Goal: Task Accomplishment & Management: Complete application form

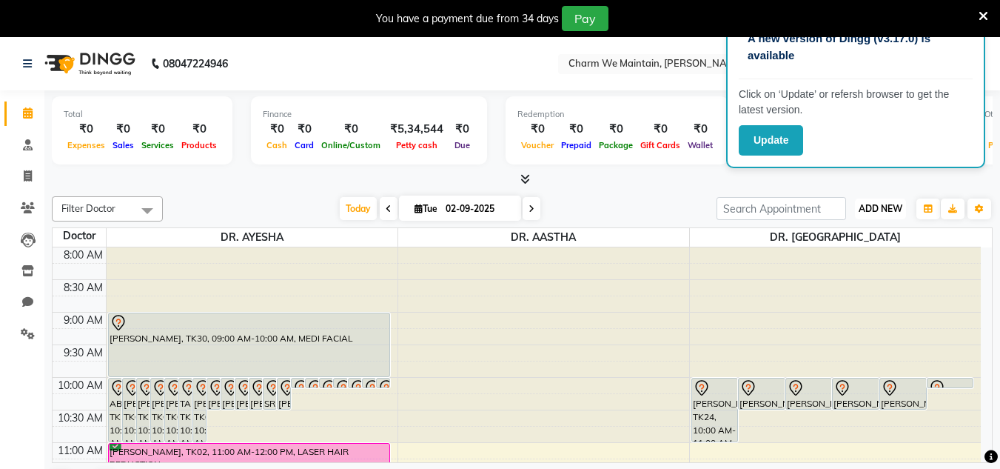
click at [891, 213] on span "ADD NEW" at bounding box center [881, 208] width 44 height 11
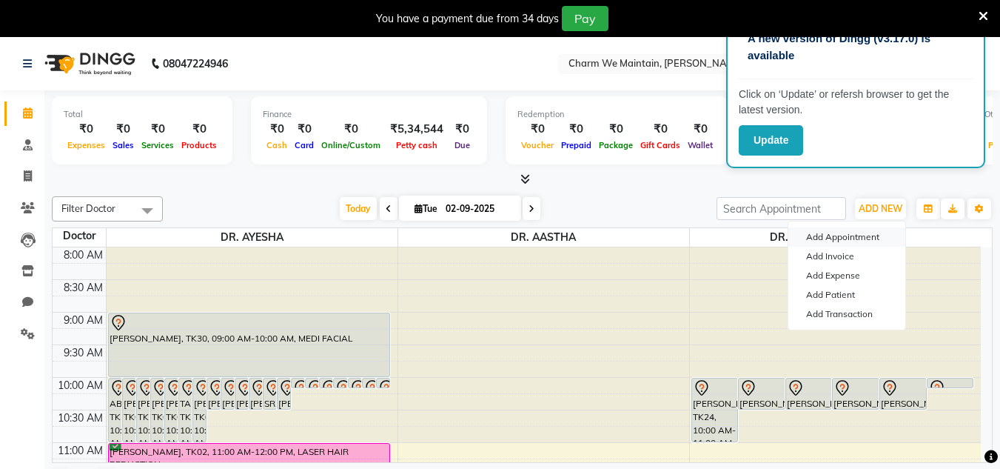
click at [865, 234] on button "Add Appointment" at bounding box center [846, 236] width 117 height 19
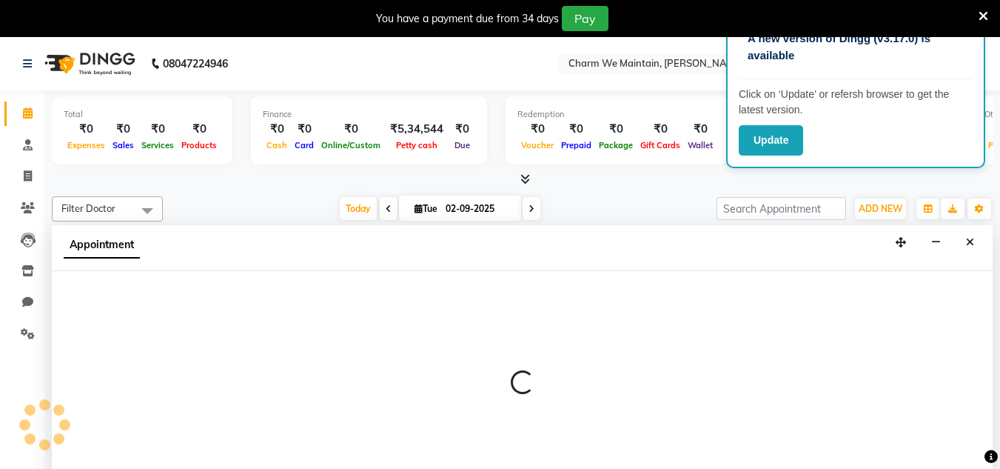
scroll to position [38, 0]
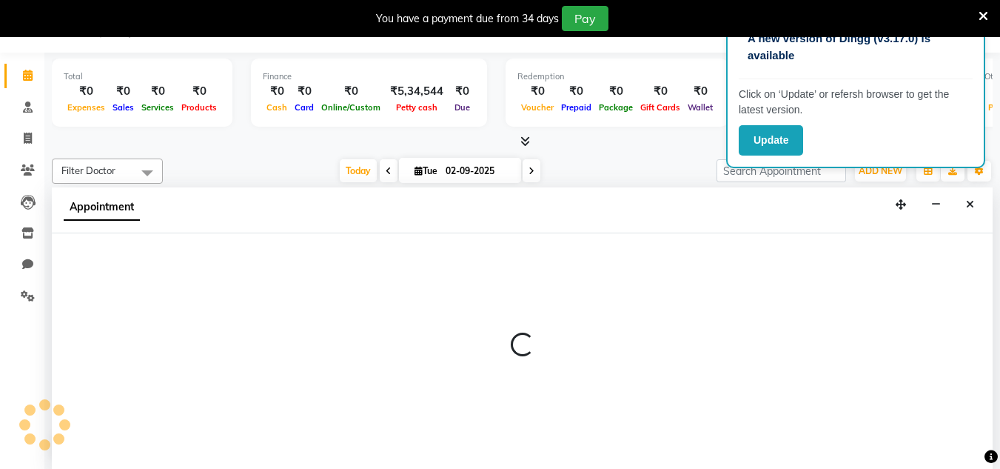
select select "540"
select select "tentative"
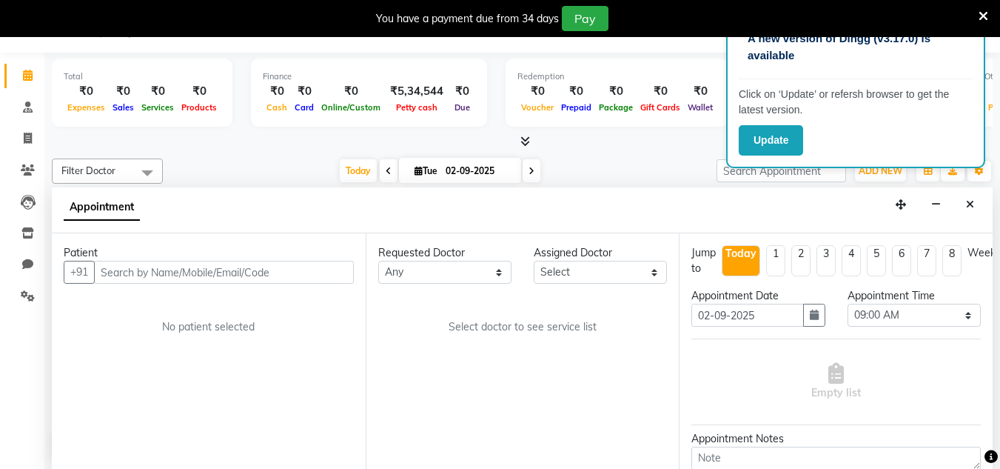
click at [284, 278] on input "text" at bounding box center [224, 272] width 260 height 23
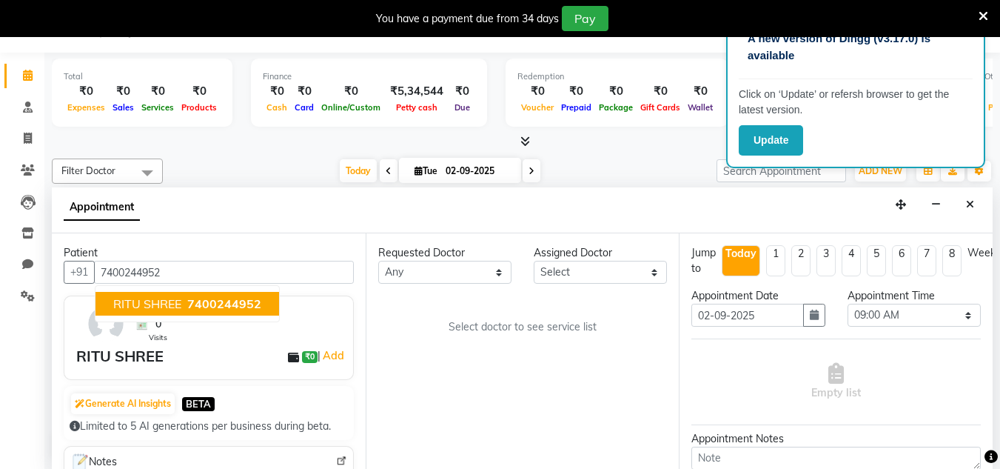
type input "7400244952"
click at [213, 360] on div "RITU SHREE ₹0 | Add" at bounding box center [211, 356] width 271 height 22
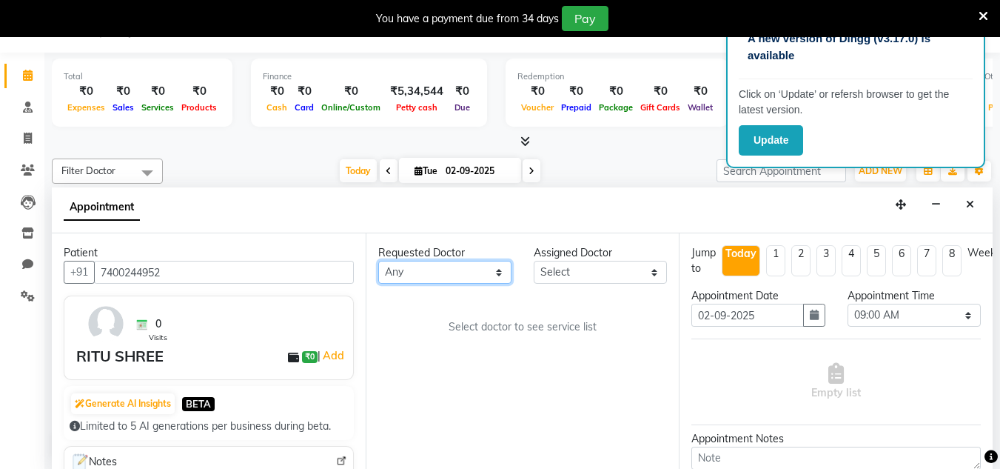
click at [452, 278] on select "Any DR. AASTHA DR. AYESHA DR. [GEOGRAPHIC_DATA]" at bounding box center [444, 272] width 133 height 23
select select "86210"
click at [378, 261] on select "Any DR. AASTHA DR. AYESHA DR. [GEOGRAPHIC_DATA]" at bounding box center [444, 272] width 133 height 23
select select "86210"
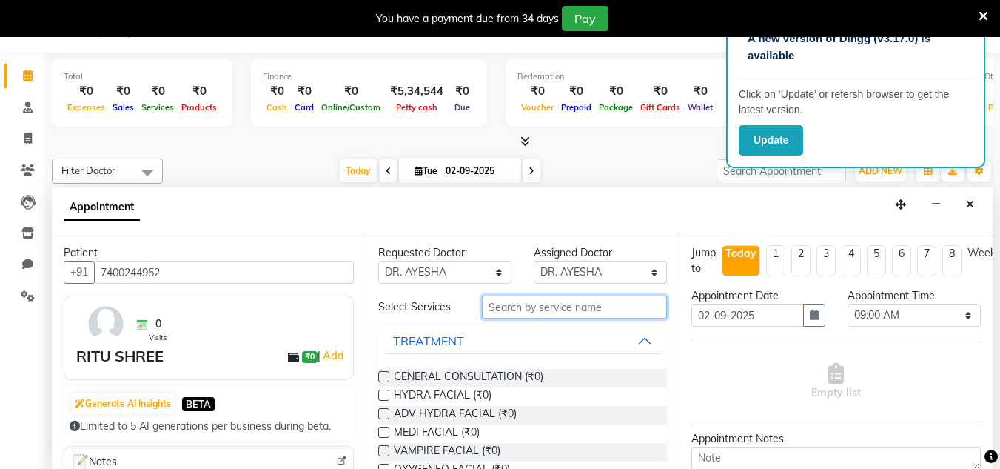
click at [521, 308] on input "text" at bounding box center [574, 306] width 185 height 23
type input "GLUTA"
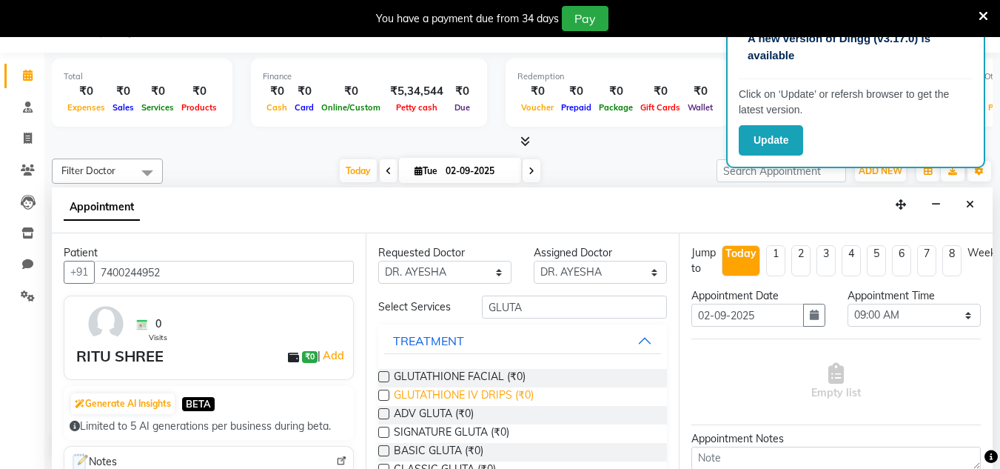
click at [507, 396] on span "GLUTATHIONE IV DRIPS (₹0)" at bounding box center [464, 396] width 140 height 19
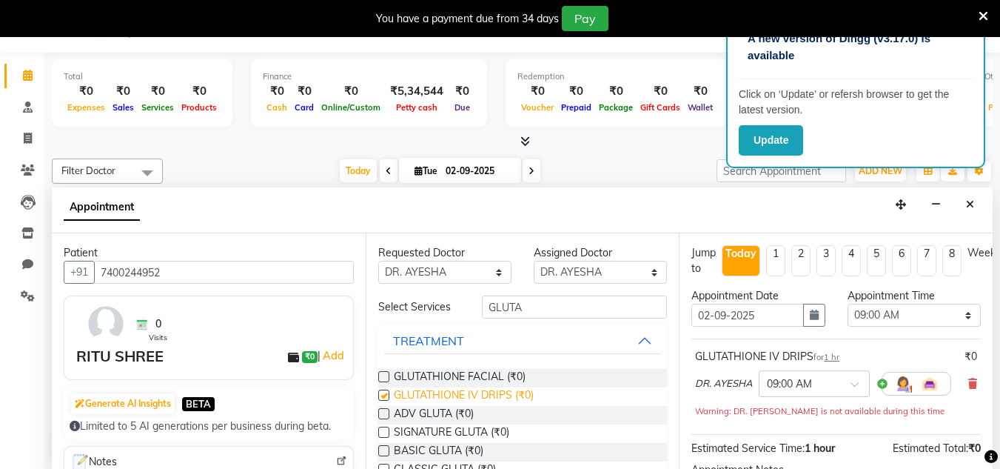
checkbox input "false"
click at [910, 318] on select "Select 09:00 AM 09:15 AM 09:30 AM 09:45 AM 10:00 AM 10:15 AM 10:30 AM 10:45 AM …" at bounding box center [914, 314] width 133 height 23
select select "1080"
click at [848, 303] on select "Select 09:00 AM 09:15 AM 09:30 AM 09:45 AM 10:00 AM 10:15 AM 10:30 AM 10:45 AM …" at bounding box center [914, 314] width 133 height 23
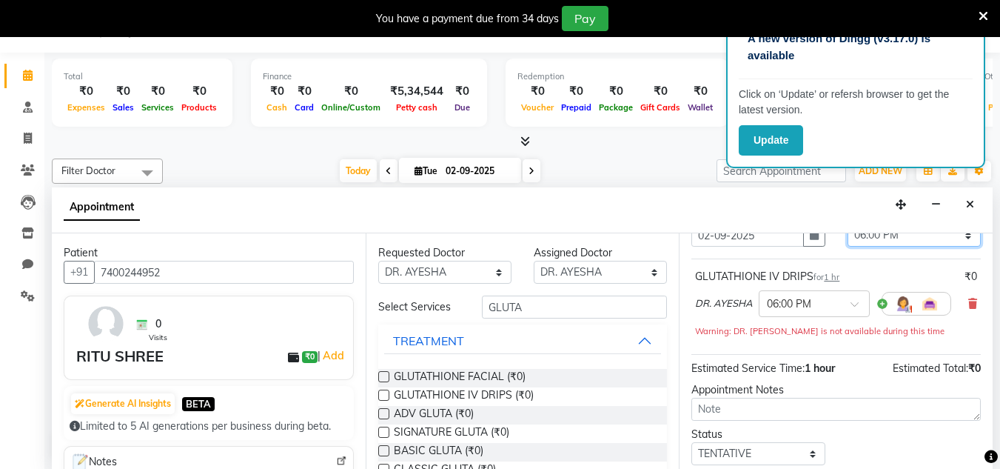
scroll to position [181, 0]
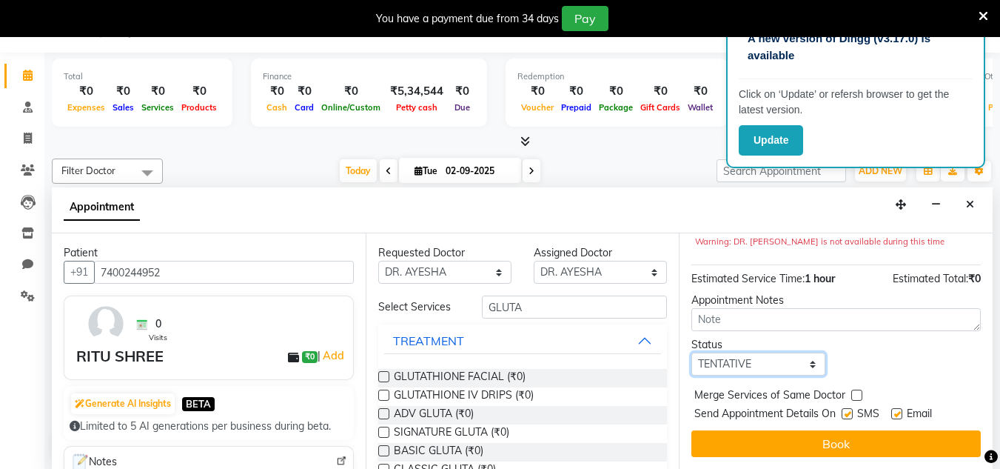
click at [797, 352] on select "Select TENTATIVE CONFIRM CHECK-IN UPCOMING" at bounding box center [757, 363] width 133 height 23
select select "confirm booking"
click at [691, 352] on select "Select TENTATIVE CONFIRM CHECK-IN UPCOMING" at bounding box center [757, 363] width 133 height 23
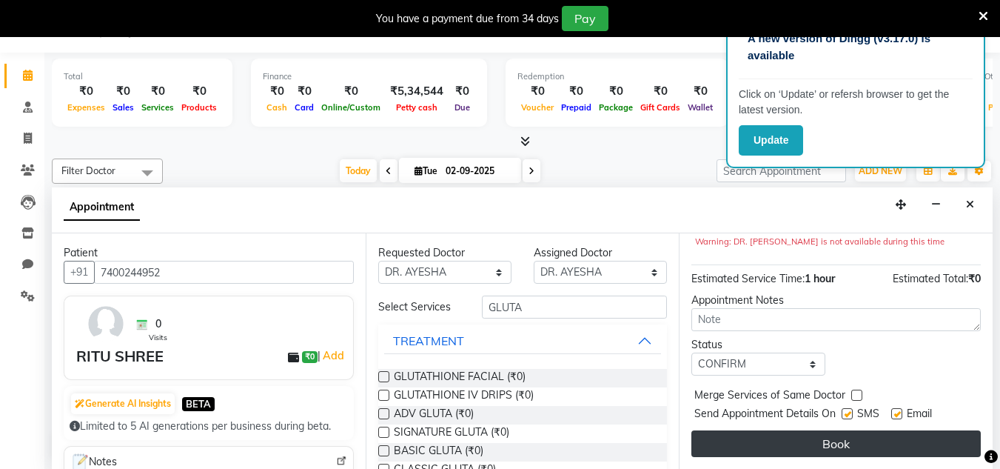
click at [808, 431] on button "Book" at bounding box center [835, 443] width 289 height 27
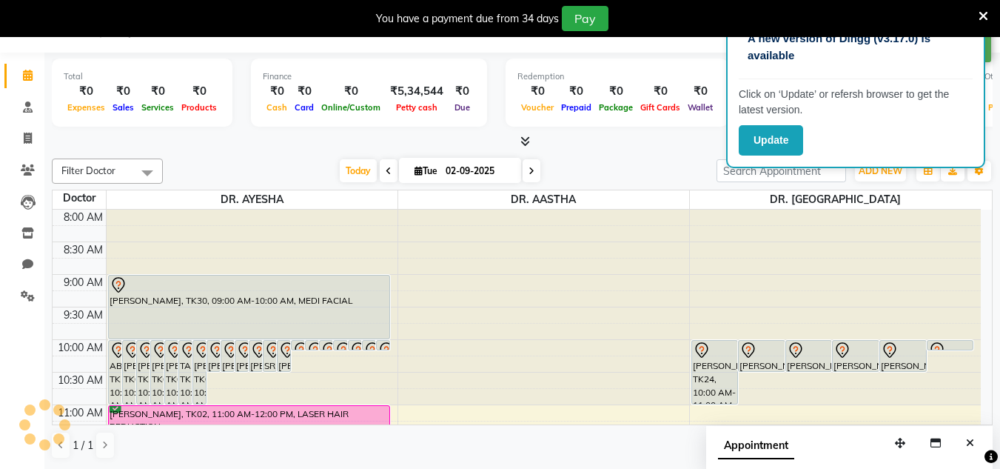
scroll to position [0, 0]
